Goal: Task Accomplishment & Management: Manage account settings

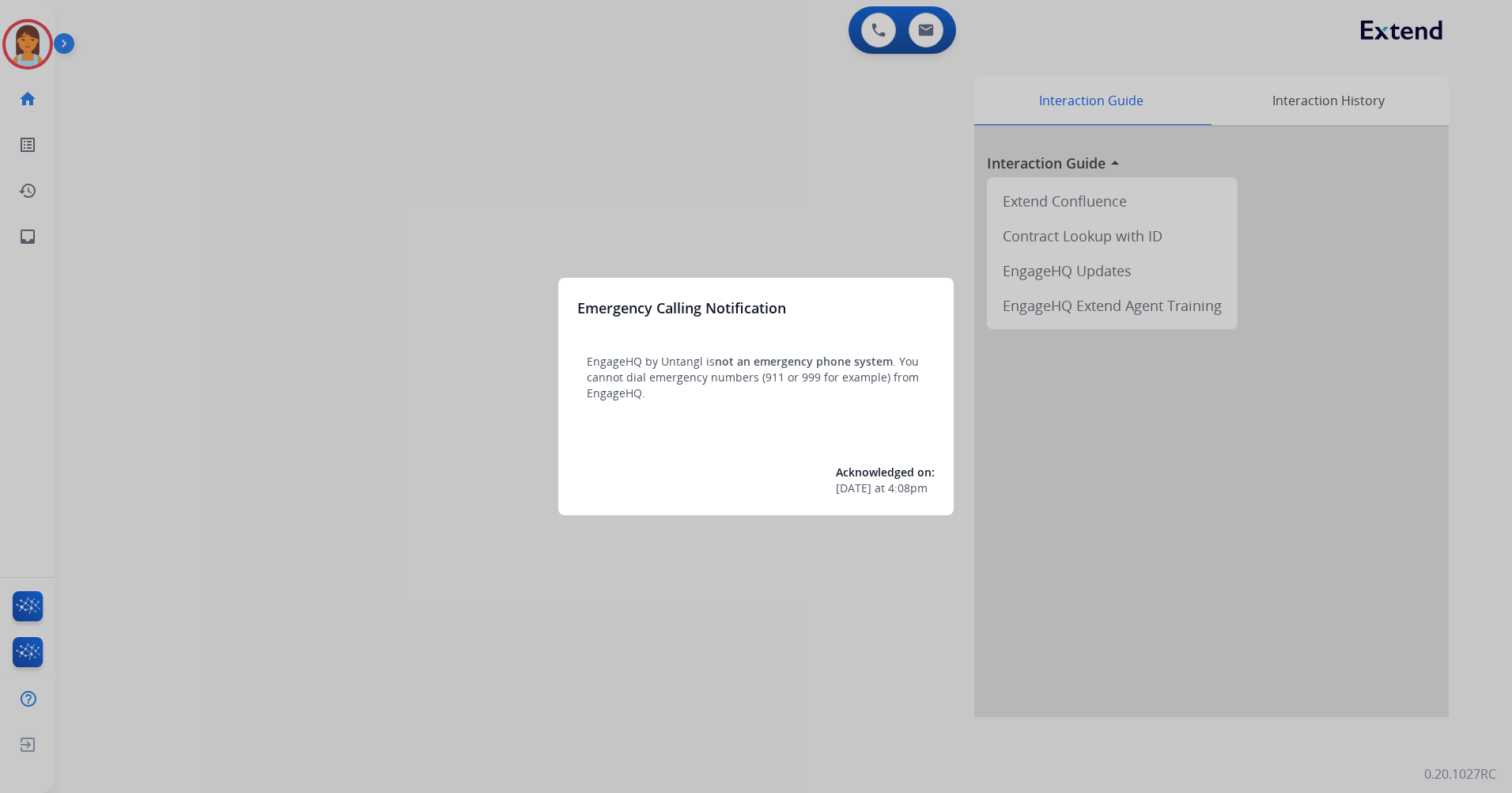
click at [444, 124] on div at bounding box center [756, 396] width 1512 height 793
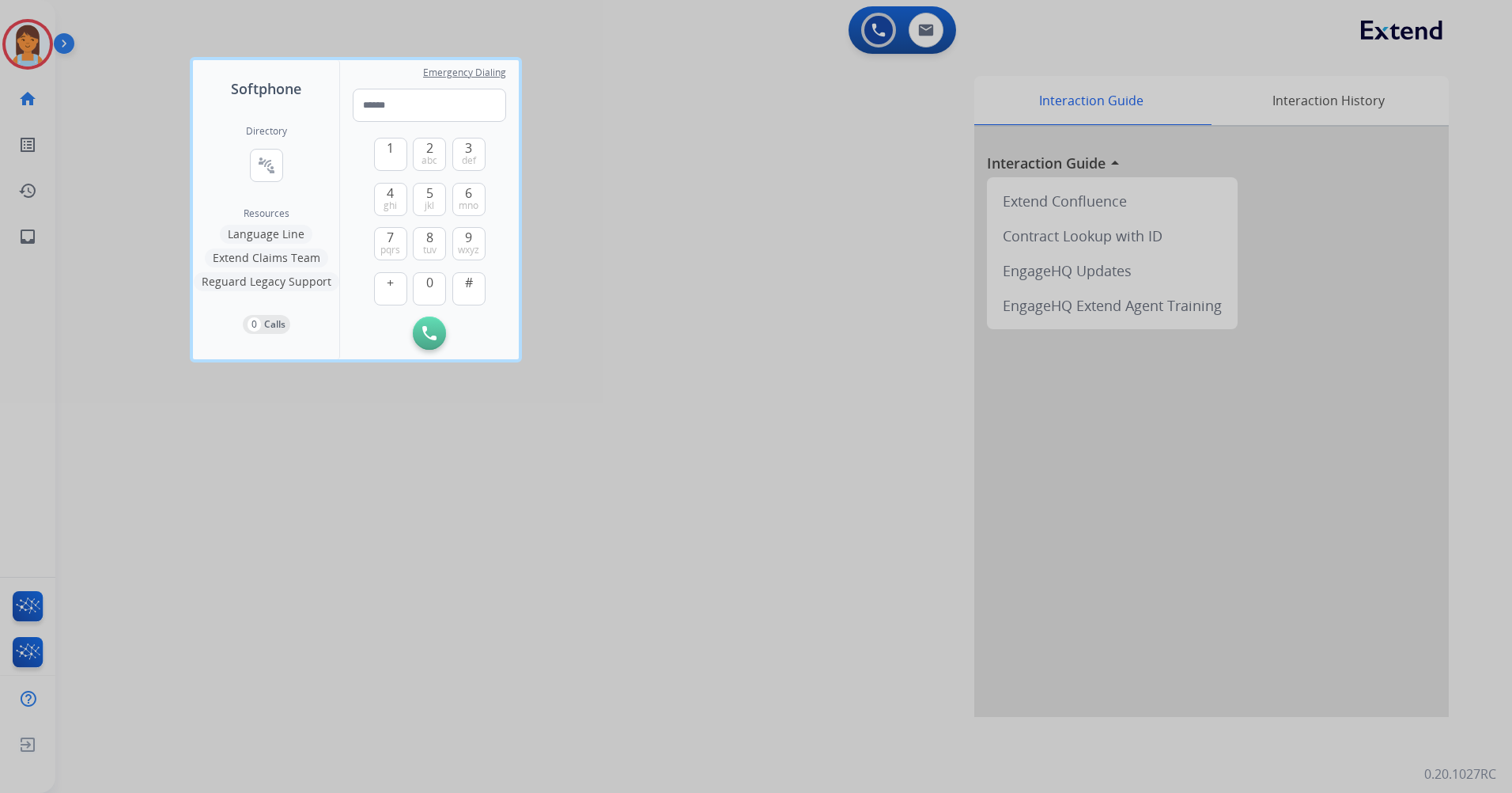
click at [541, 55] on div at bounding box center [756, 396] width 1512 height 793
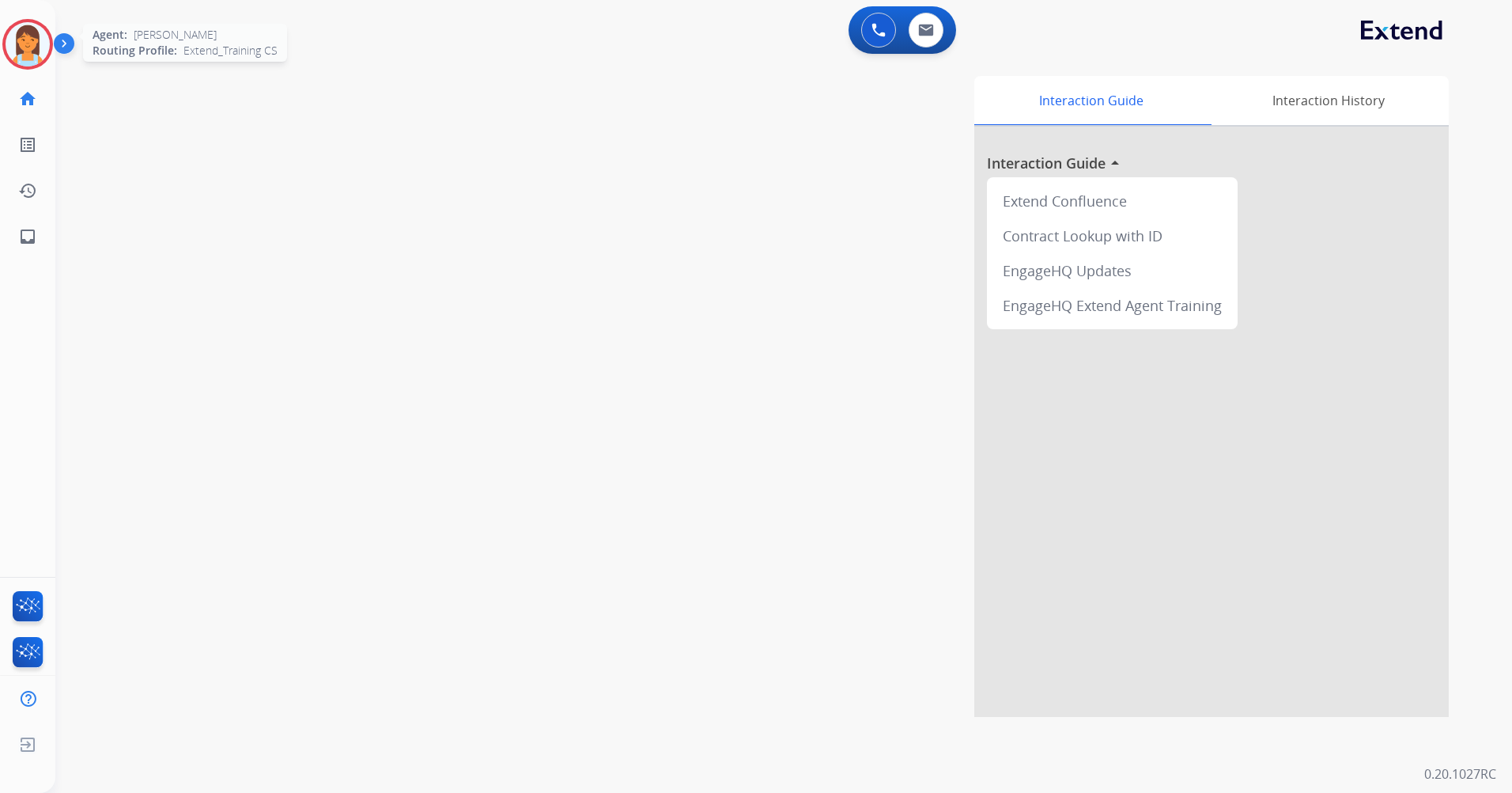
click at [35, 37] on img at bounding box center [28, 45] width 45 height 45
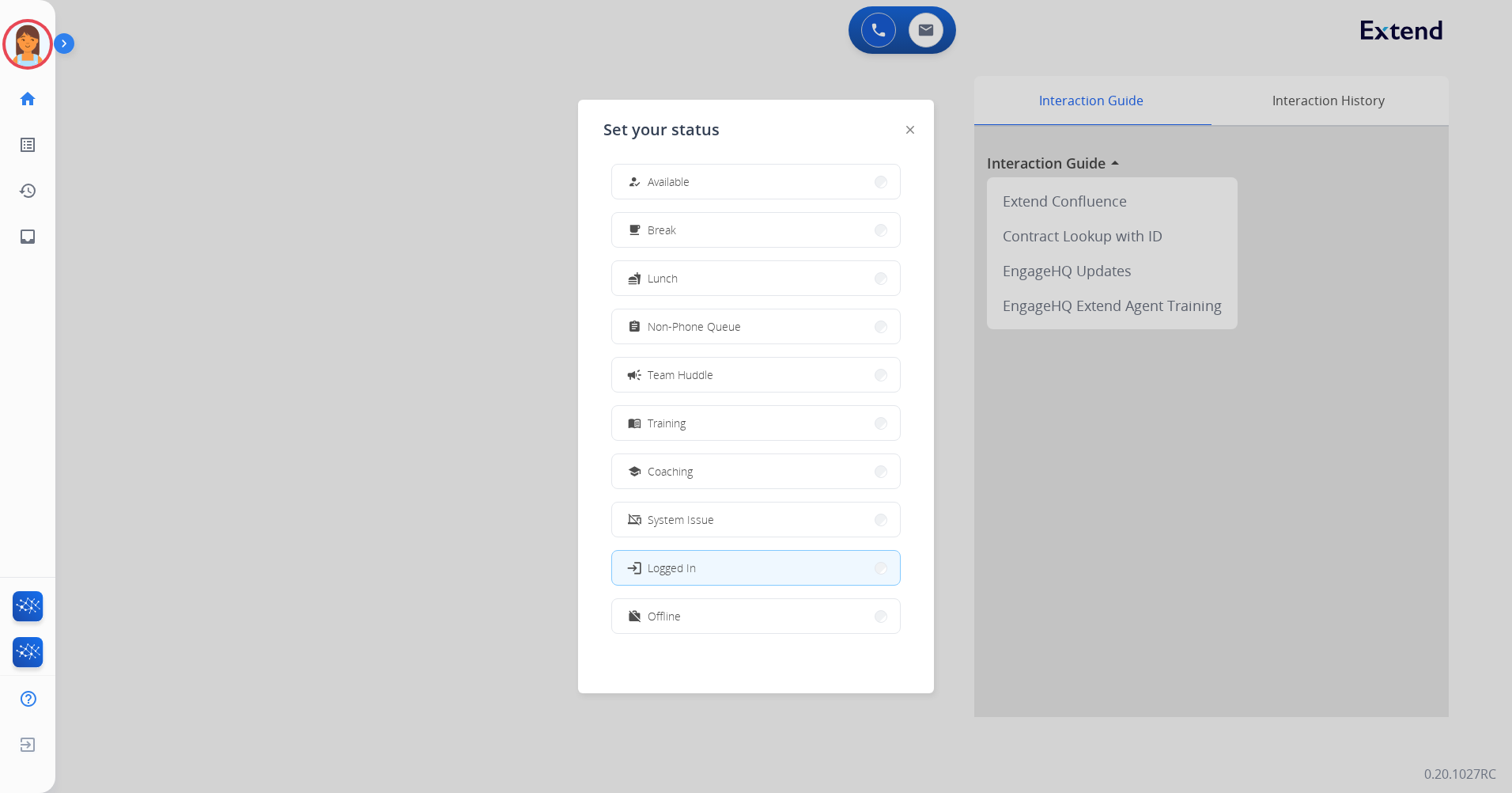
scroll to position [4, 0]
click at [768, 619] on button "work_off Offline" at bounding box center [755, 615] width 288 height 34
